Goal: Information Seeking & Learning: Learn about a topic

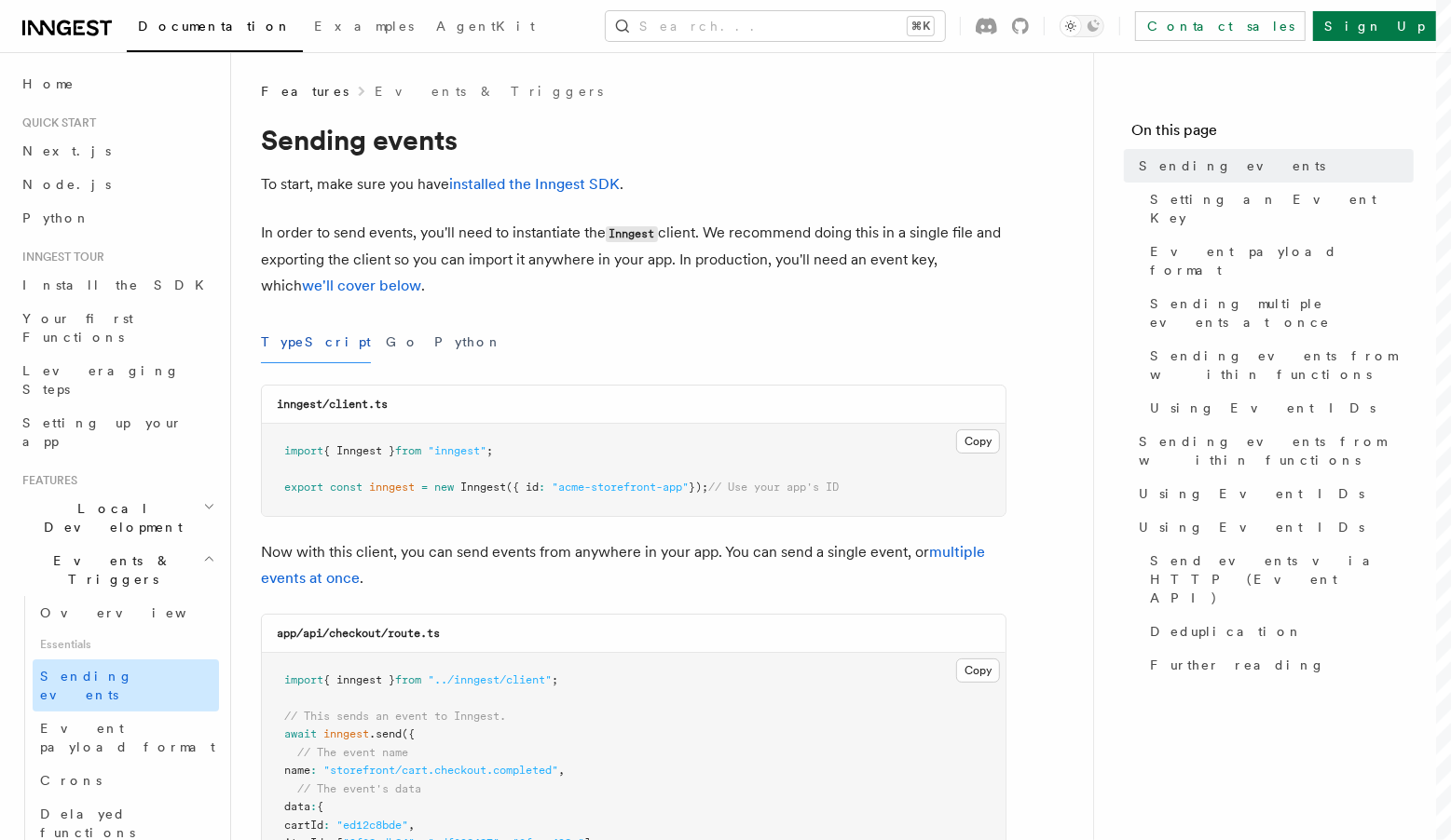
click at [96, 668] on span "Sending events" at bounding box center [86, 684] width 93 height 33
click at [125, 720] on span "Event payload format" at bounding box center [127, 737] width 175 height 33
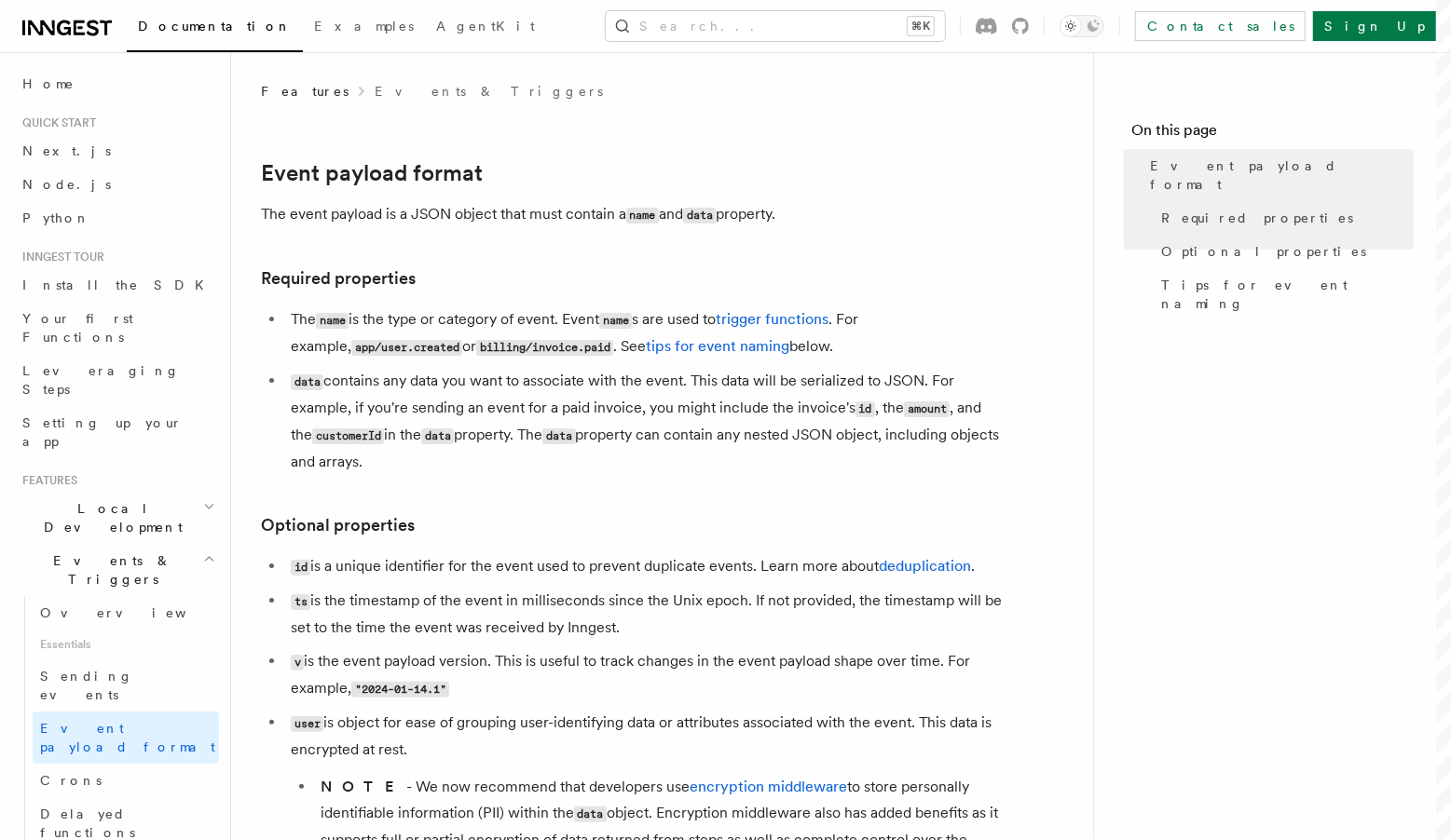
scroll to position [3, 0]
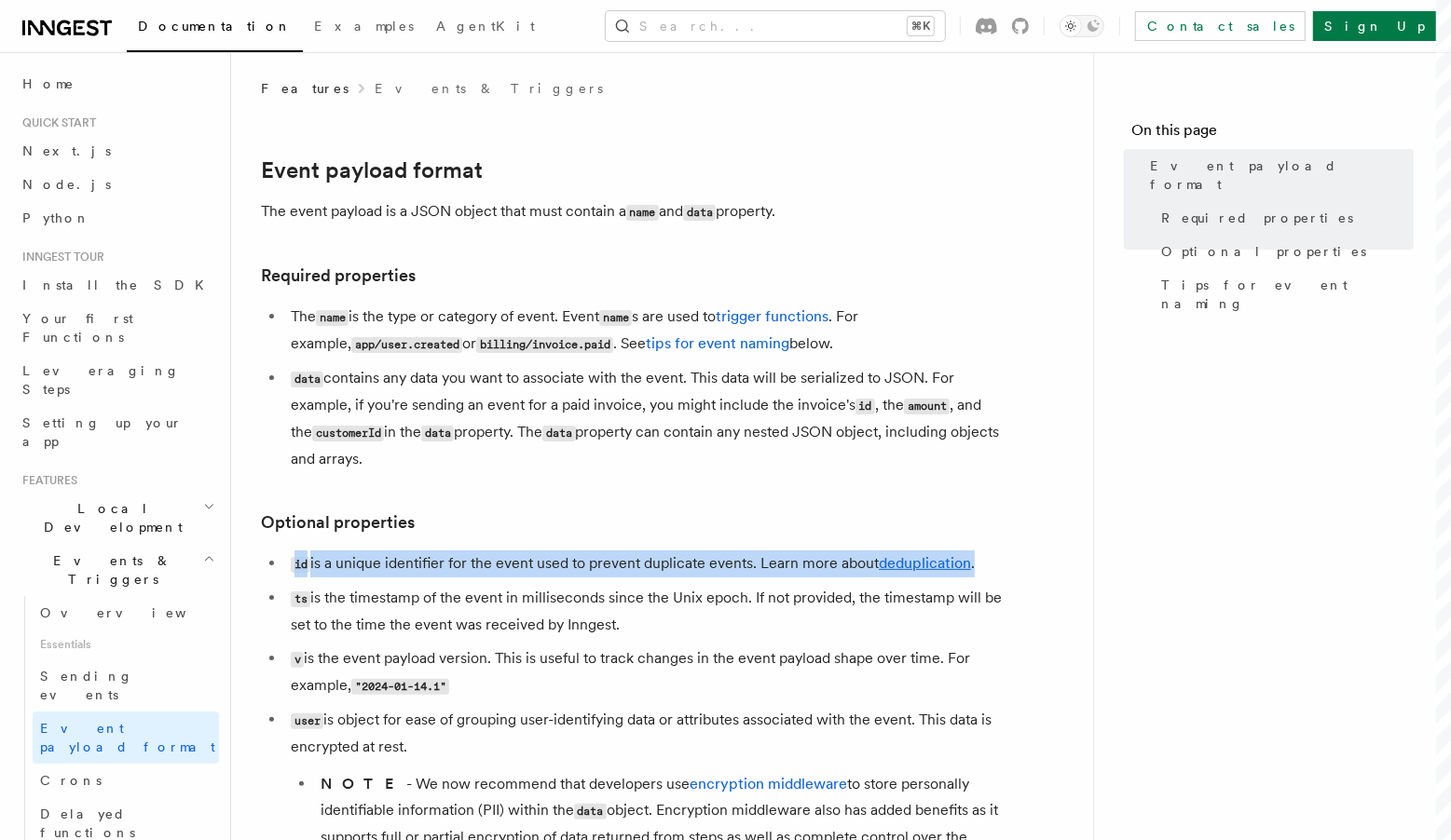
drag, startPoint x: 259, startPoint y: 557, endPoint x: 1059, endPoint y: 579, distance: 800.3
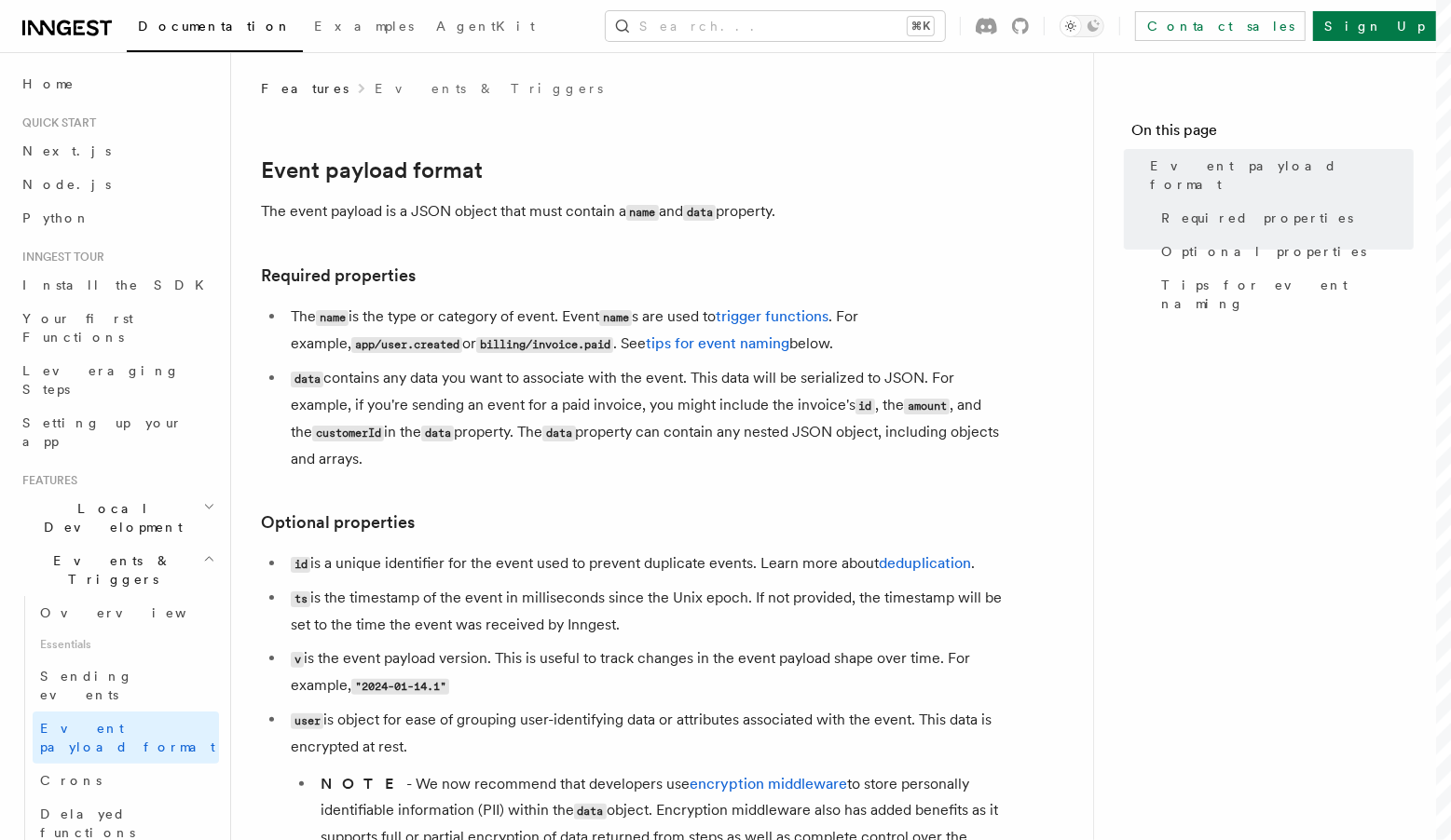
drag, startPoint x: 1055, startPoint y: 569, endPoint x: 932, endPoint y: 573, distance: 123.1
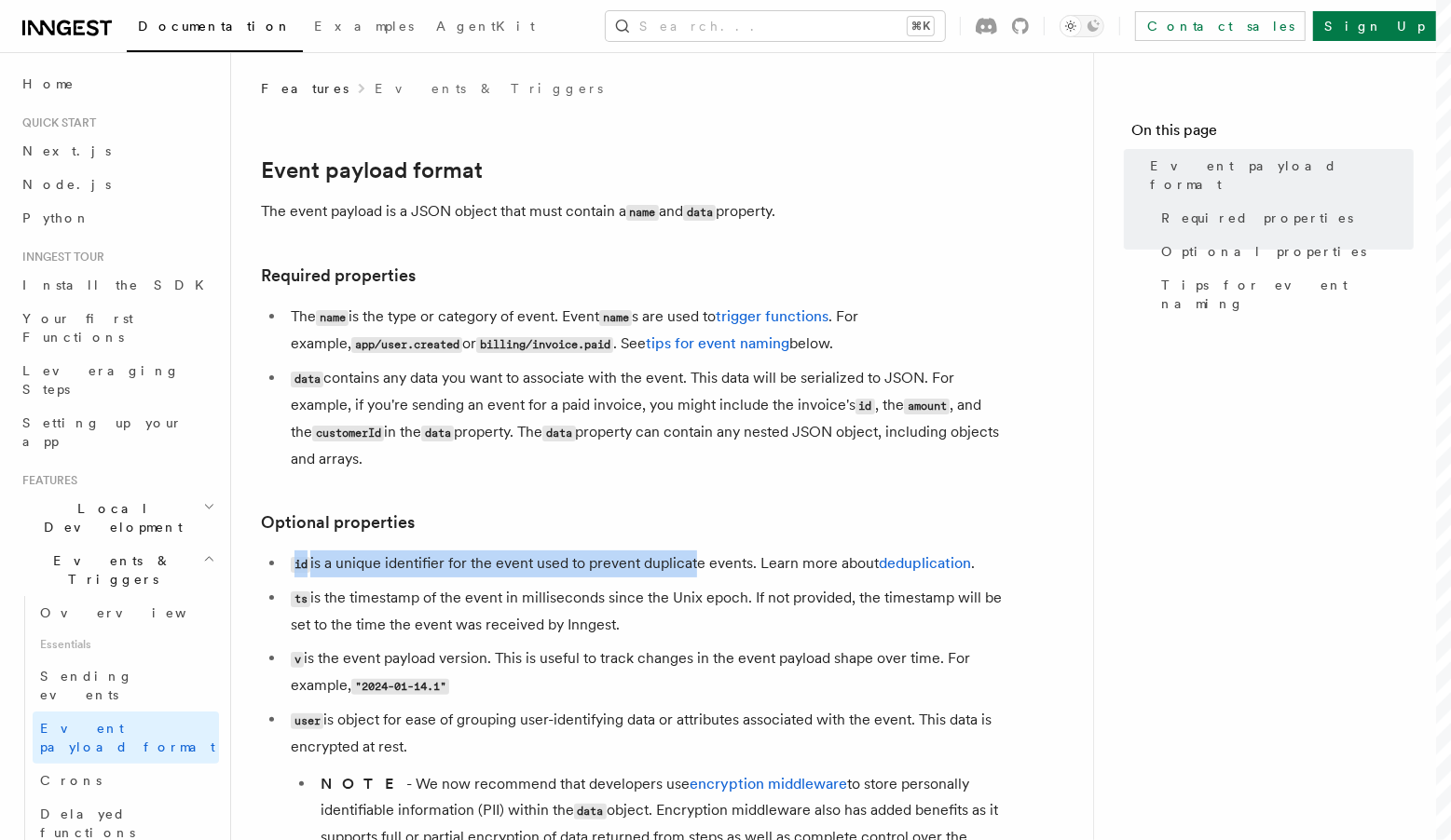
drag, startPoint x: 596, startPoint y: 541, endPoint x: 693, endPoint y: 579, distance: 104.2
click at [693, 579] on ul "id is a unique identifier for the event used to prevent duplicate events. Learn…" at bounding box center [633, 713] width 745 height 326
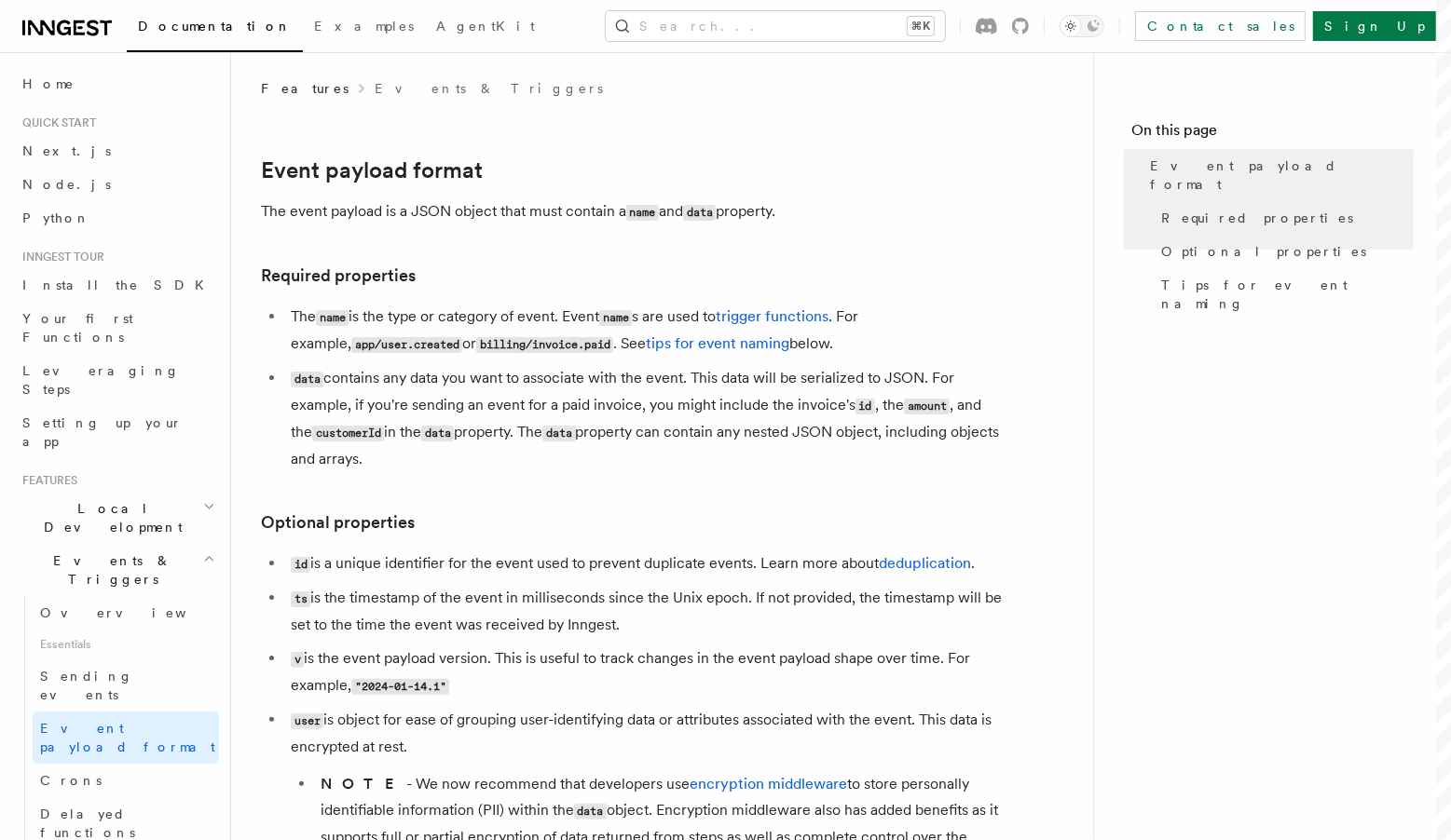
click at [301, 568] on code "id" at bounding box center [300, 565] width 20 height 16
click at [302, 568] on code "id" at bounding box center [300, 565] width 20 height 16
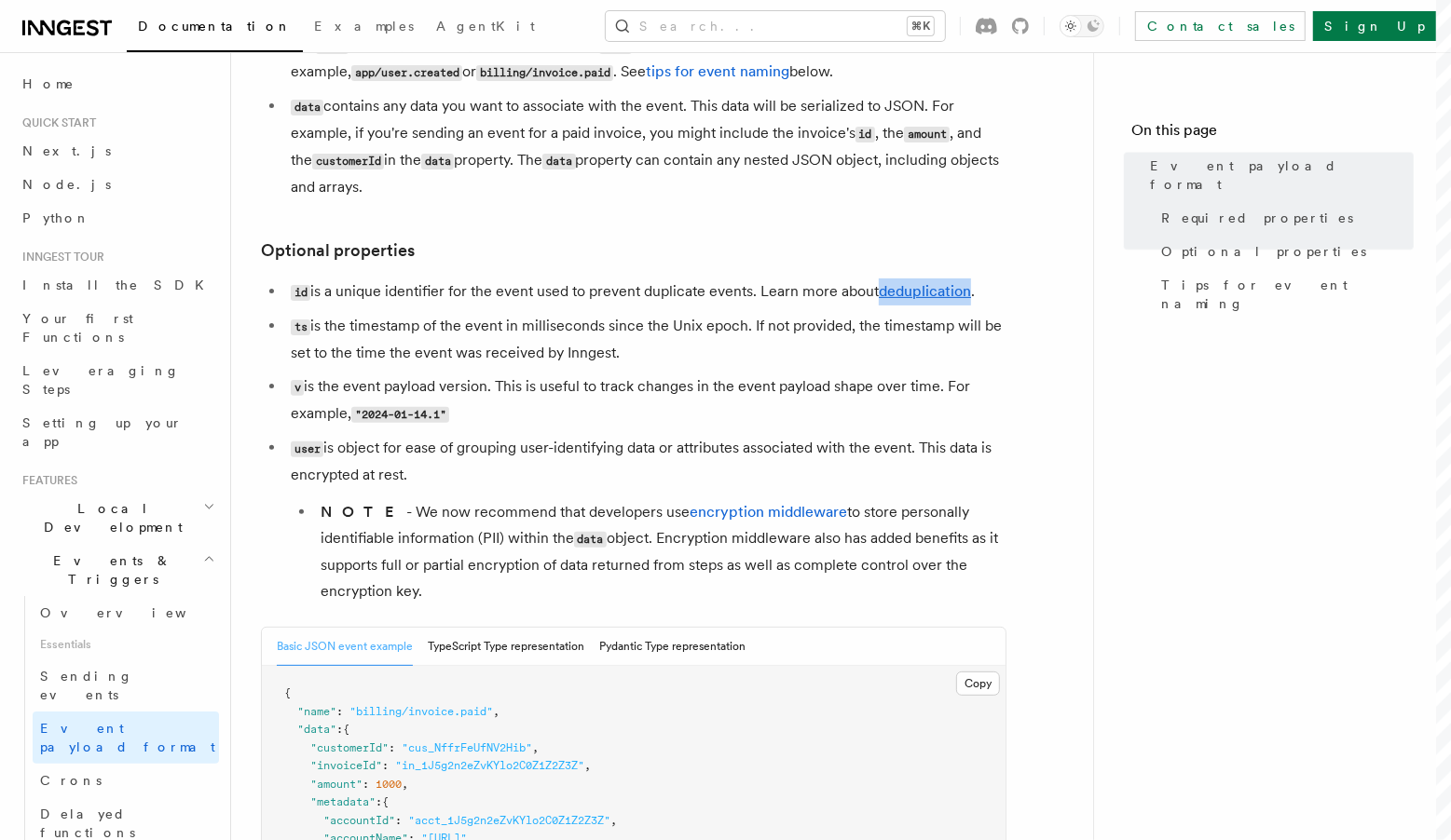
scroll to position [357, 0]
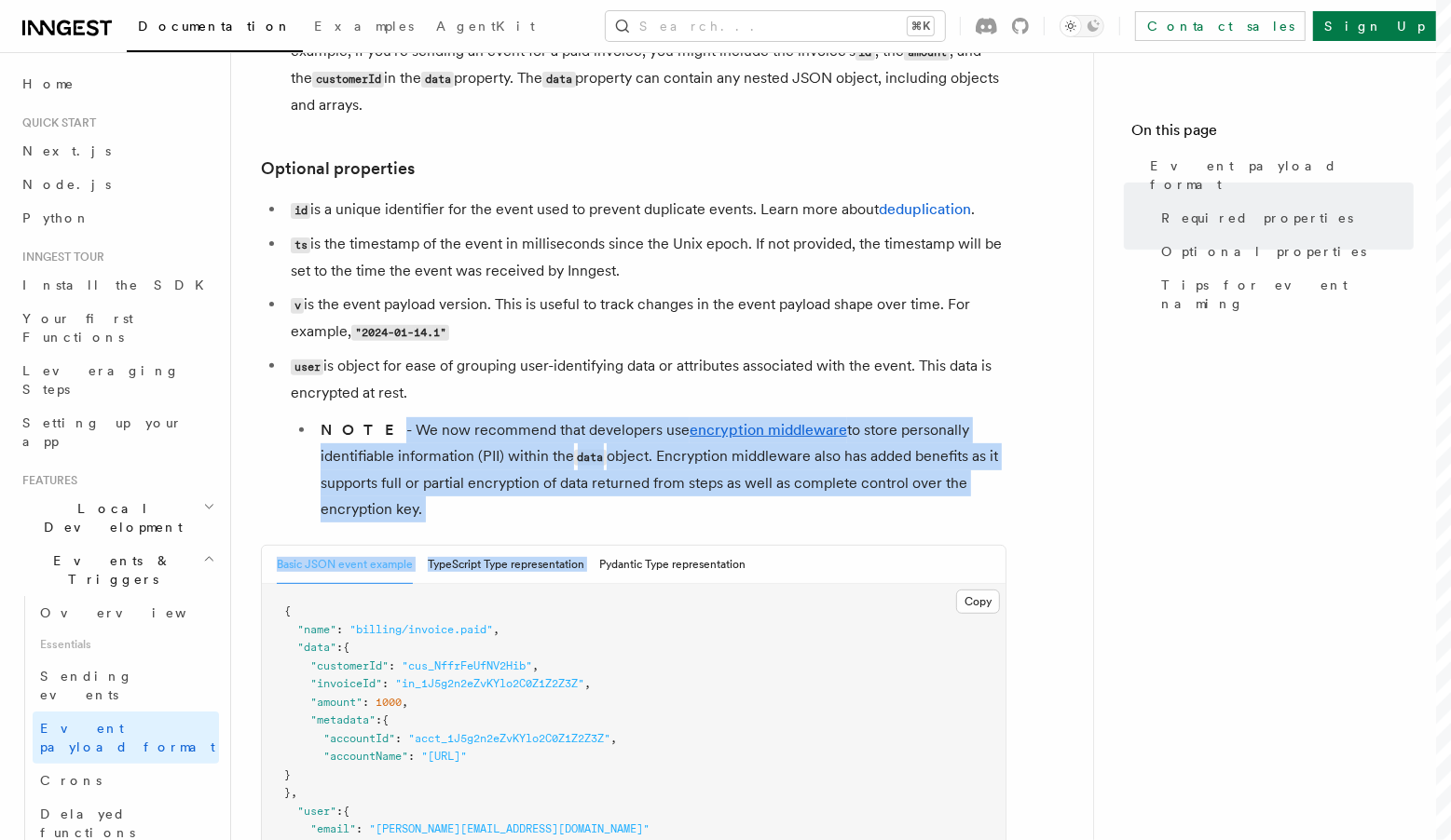
drag, startPoint x: 360, startPoint y: 426, endPoint x: 742, endPoint y: 529, distance: 395.6
click at [741, 532] on article "Features Events & Triggers Event payload format The event payload is a JSON obj…" at bounding box center [662, 739] width 802 height 2027
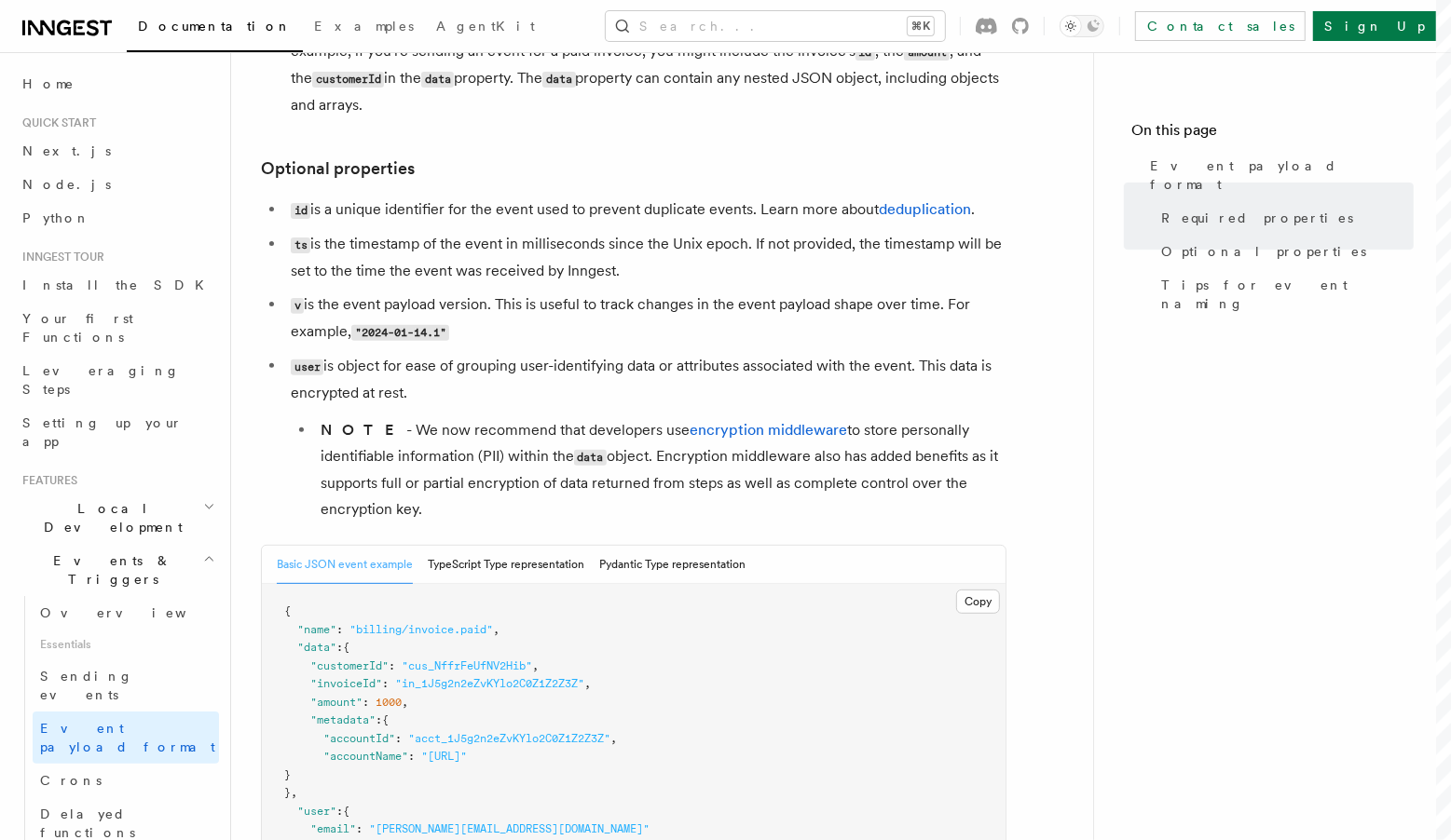
drag, startPoint x: 742, startPoint y: 529, endPoint x: 763, endPoint y: 525, distance: 21.4
click at [744, 527] on article "Features Events & Triggers Event payload format The event payload is a JSON obj…" at bounding box center [662, 739] width 802 height 2027
drag, startPoint x: 763, startPoint y: 525, endPoint x: 707, endPoint y: 406, distance: 131.5
click at [707, 406] on li "user is object for ease of grouping user-identifying data or attributes associa…" at bounding box center [645, 438] width 721 height 170
drag, startPoint x: 707, startPoint y: 406, endPoint x: 688, endPoint y: 403, distance: 19.2
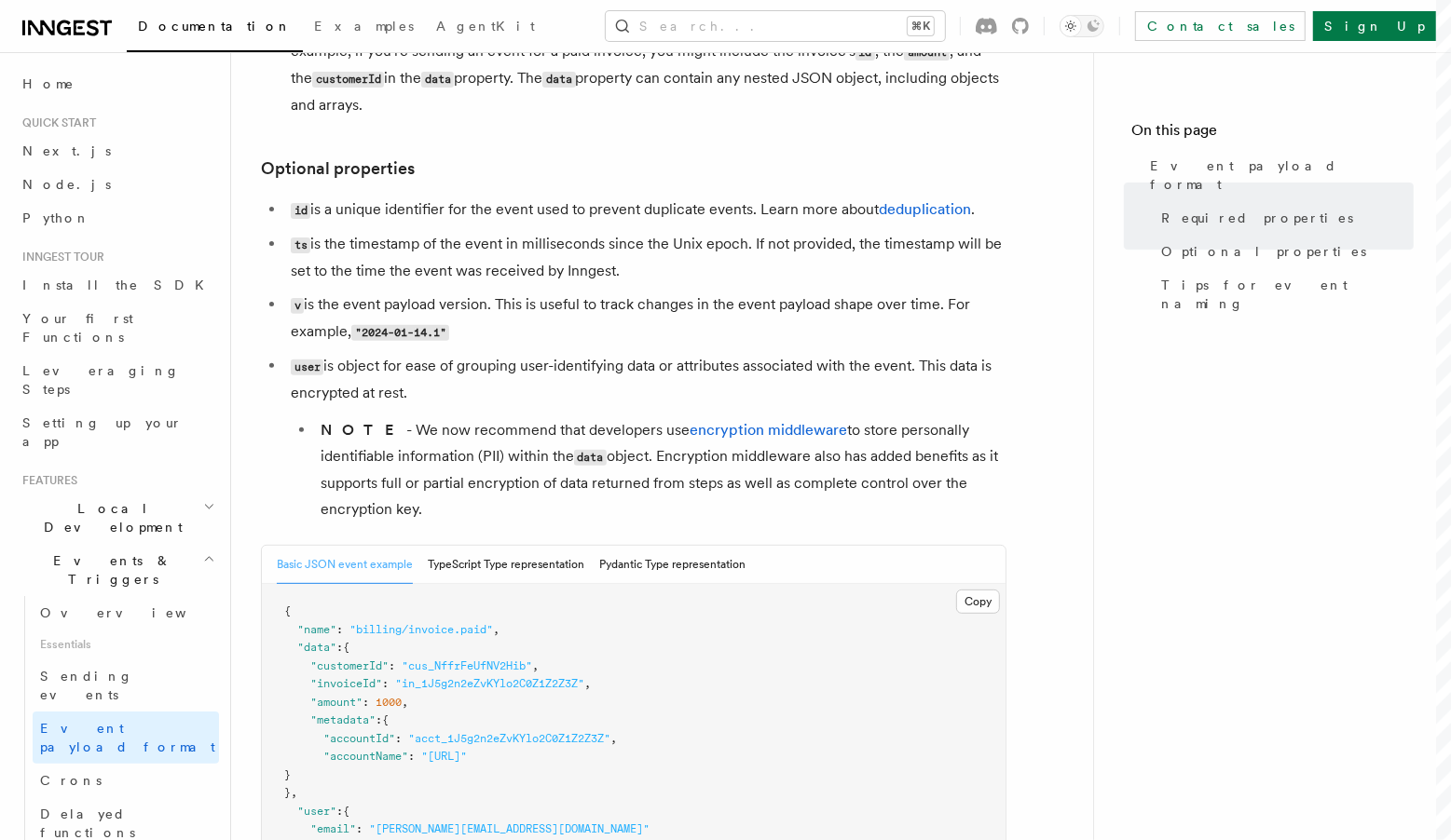
click at [699, 404] on li "user is object for ease of grouping user-identifying data or attributes associa…" at bounding box center [645, 438] width 721 height 170
drag, startPoint x: 660, startPoint y: 399, endPoint x: 744, endPoint y: 516, distance: 144.0
click at [744, 516] on li "user is object for ease of grouping user-identifying data or attributes associa…" at bounding box center [645, 438] width 721 height 170
click at [744, 516] on li "NOTE - We now recommend that developers use encryption middleware to store pers…" at bounding box center [661, 470] width 691 height 105
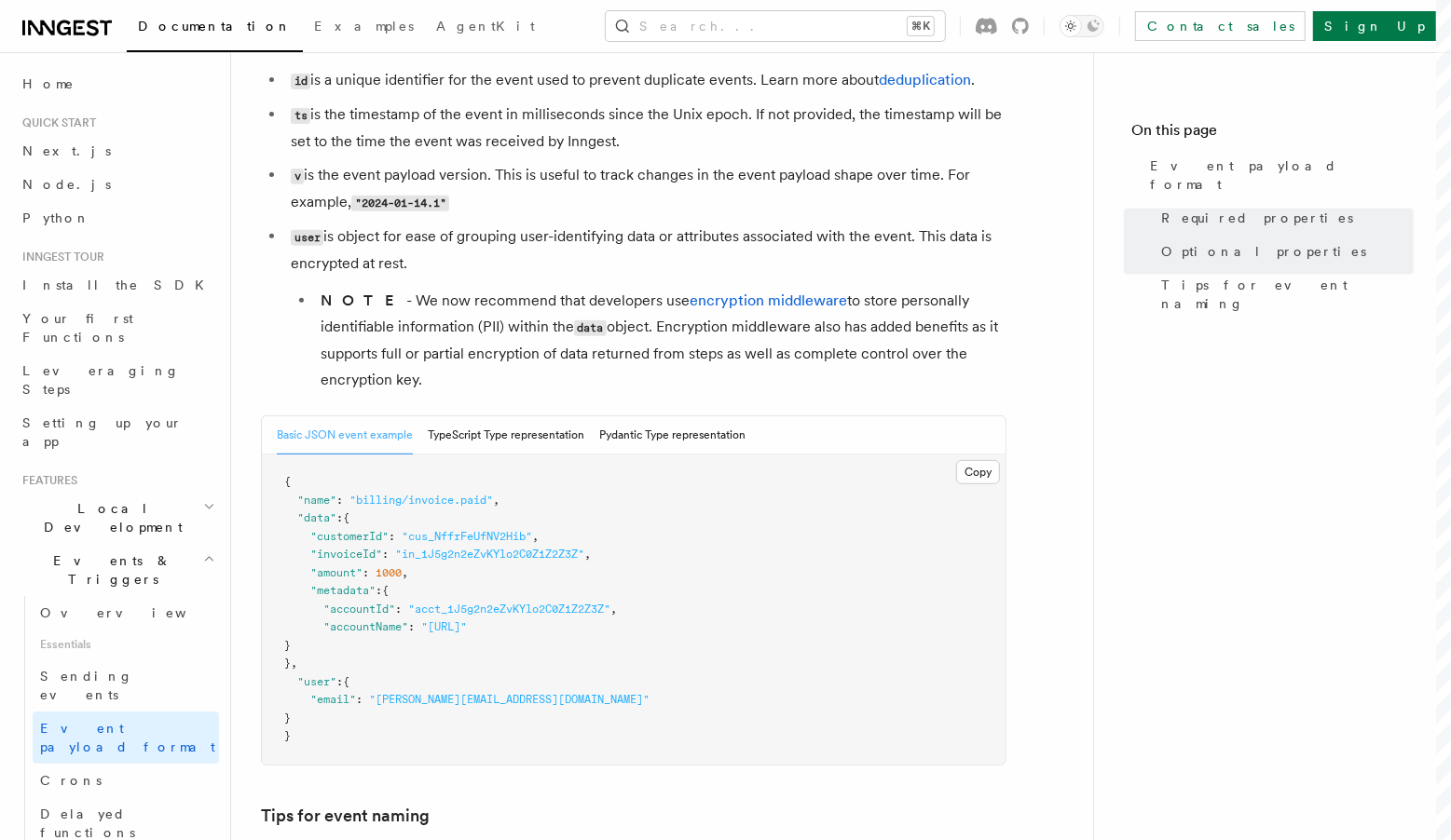
scroll to position [488, 0]
click at [320, 501] on span ""name"" at bounding box center [316, 498] width 39 height 13
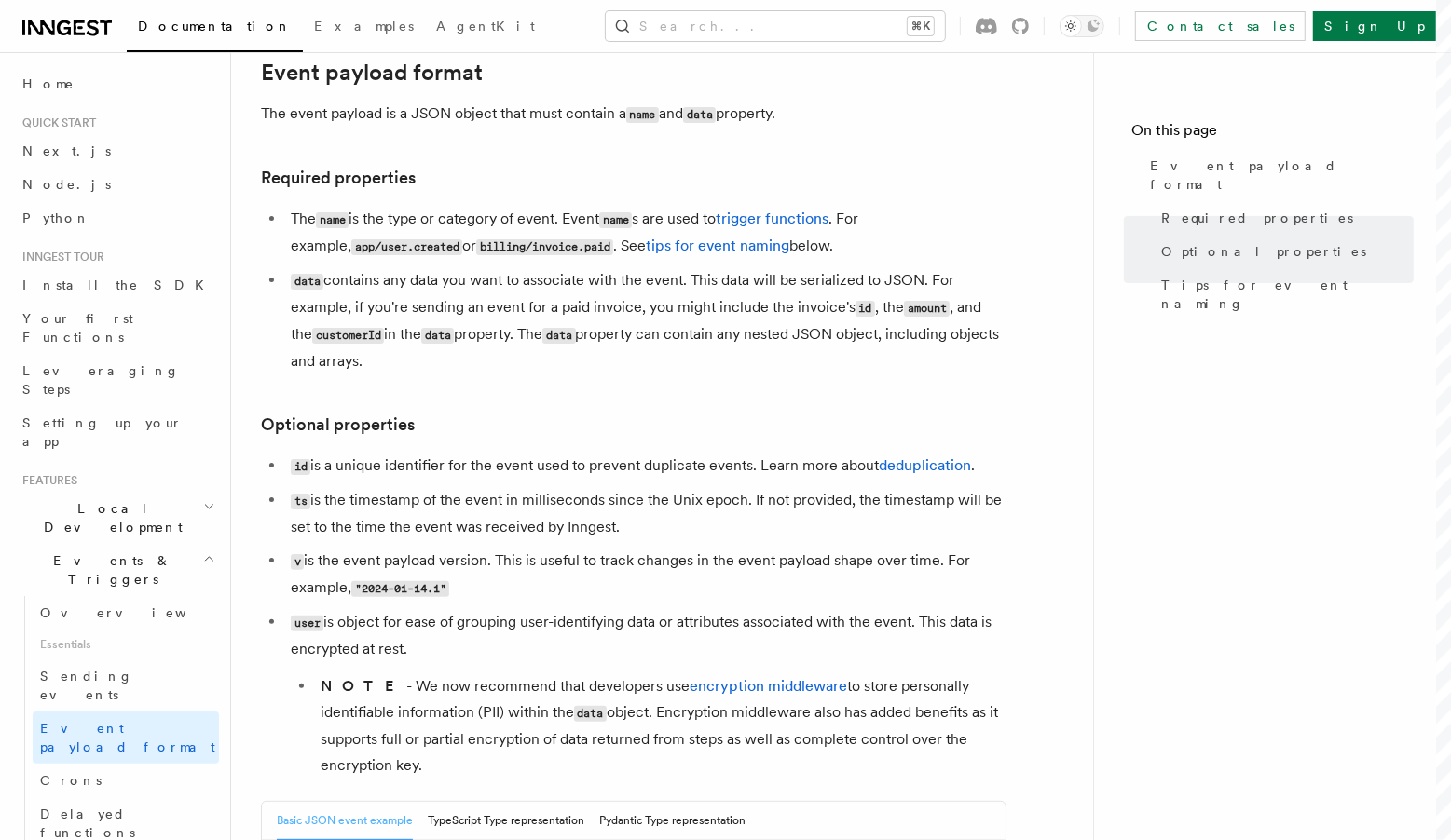
scroll to position [0, 0]
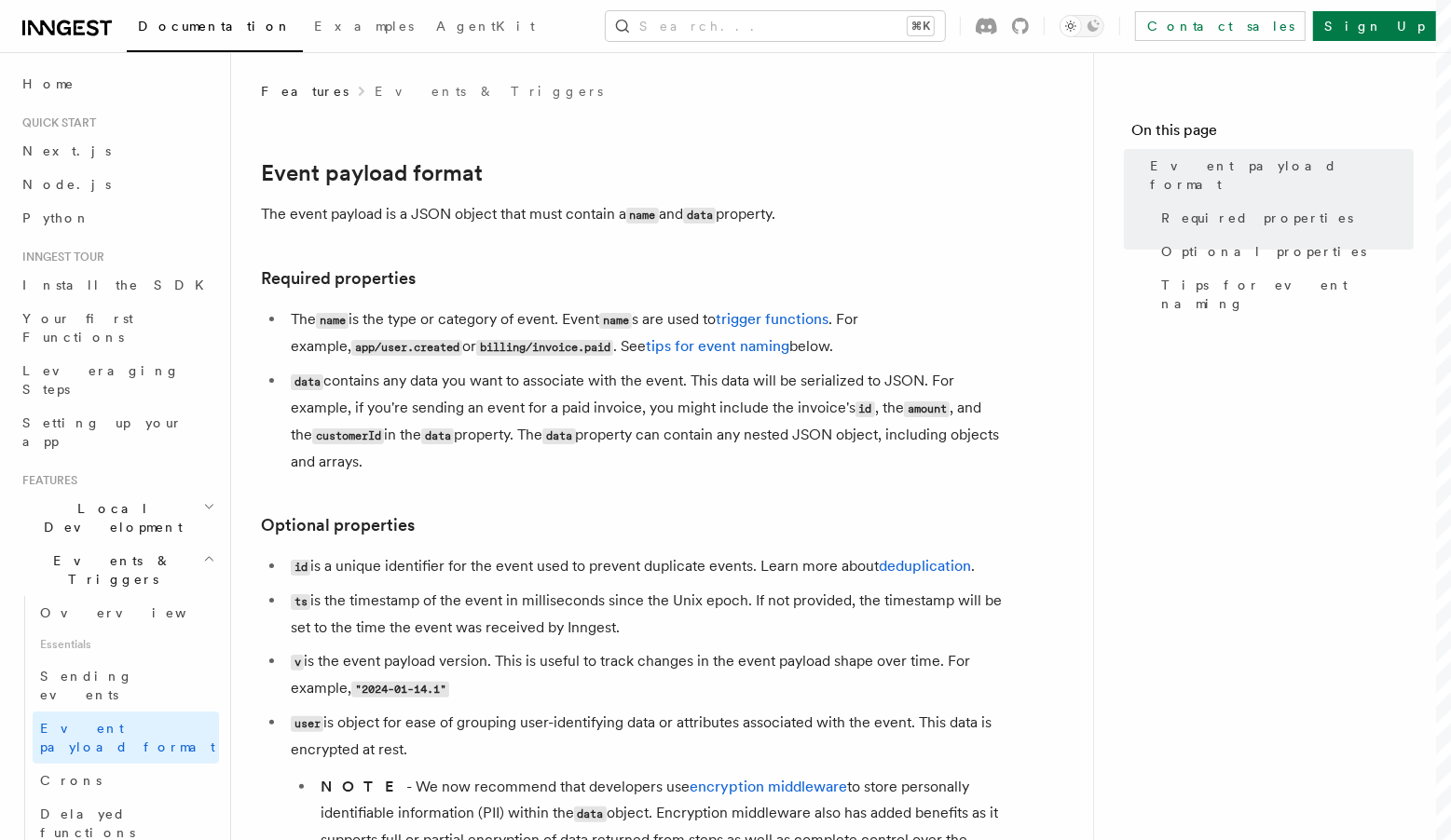
drag, startPoint x: 446, startPoint y: 258, endPoint x: 520, endPoint y: 466, distance: 220.8
click at [520, 466] on li "data contains any data you want to associate with the event. This data will be …" at bounding box center [645, 421] width 721 height 107
